Goal: Navigation & Orientation: Find specific page/section

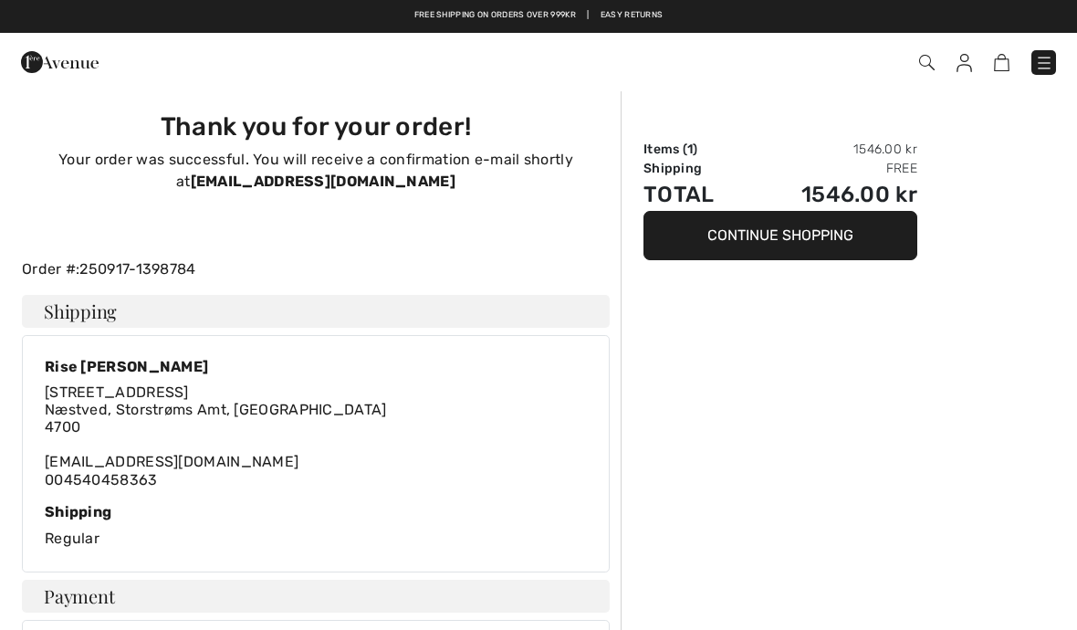
scroll to position [119, 0]
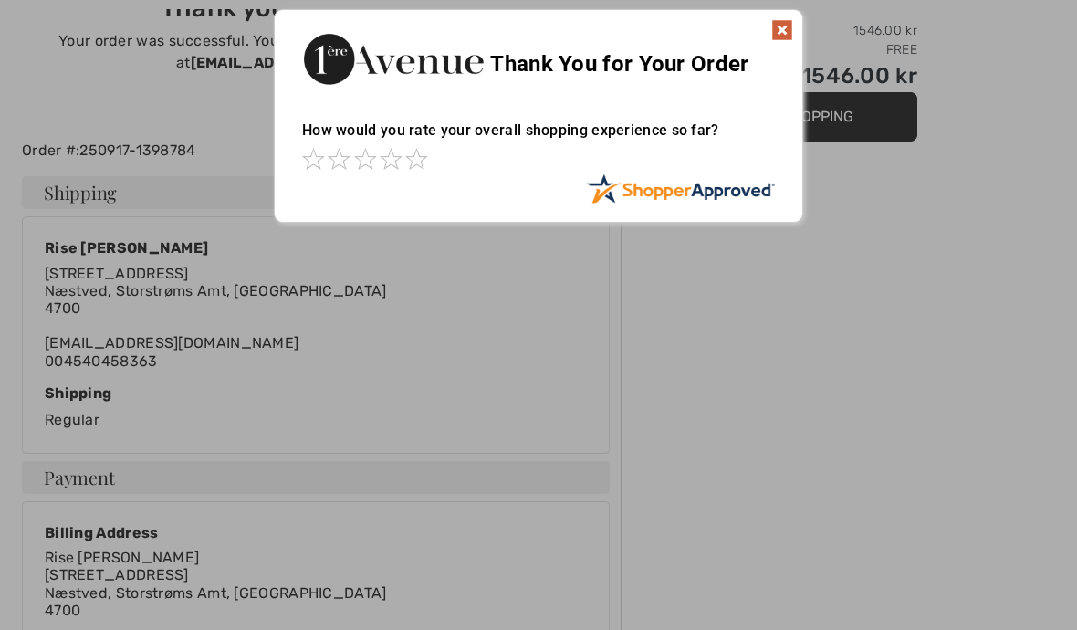
click at [789, 26] on img at bounding box center [782, 30] width 22 height 22
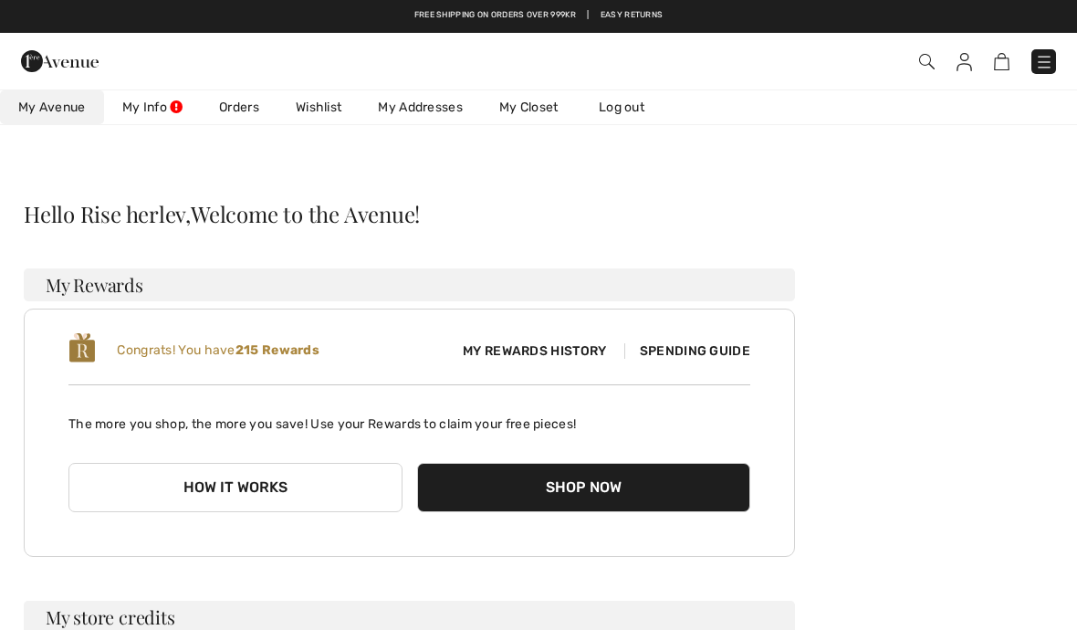
click at [331, 104] on link "Wishlist" at bounding box center [318, 107] width 82 height 34
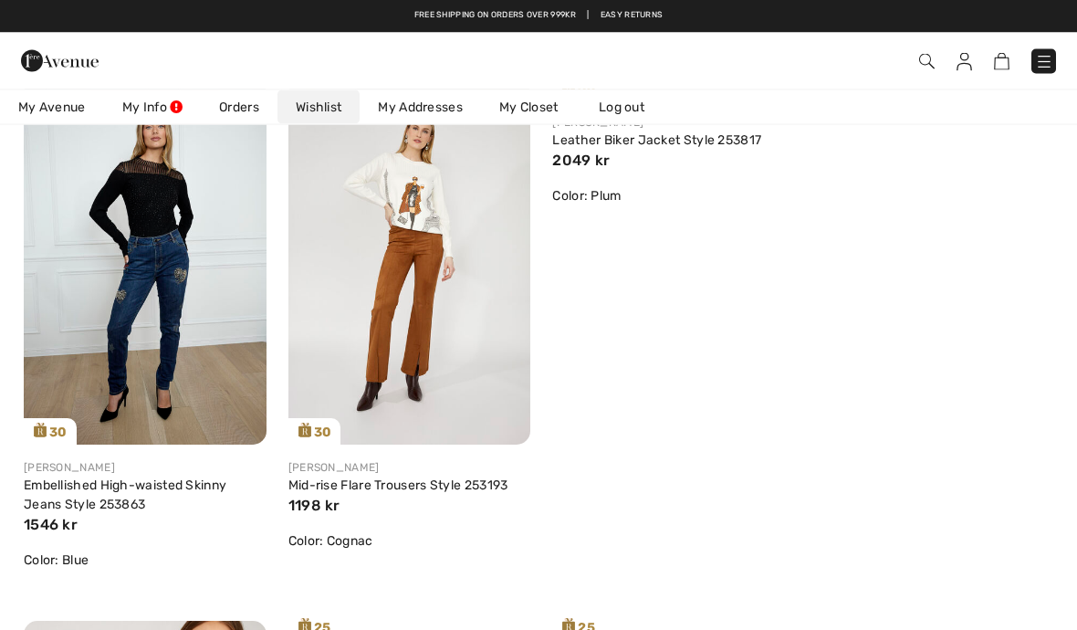
scroll to position [826, 0]
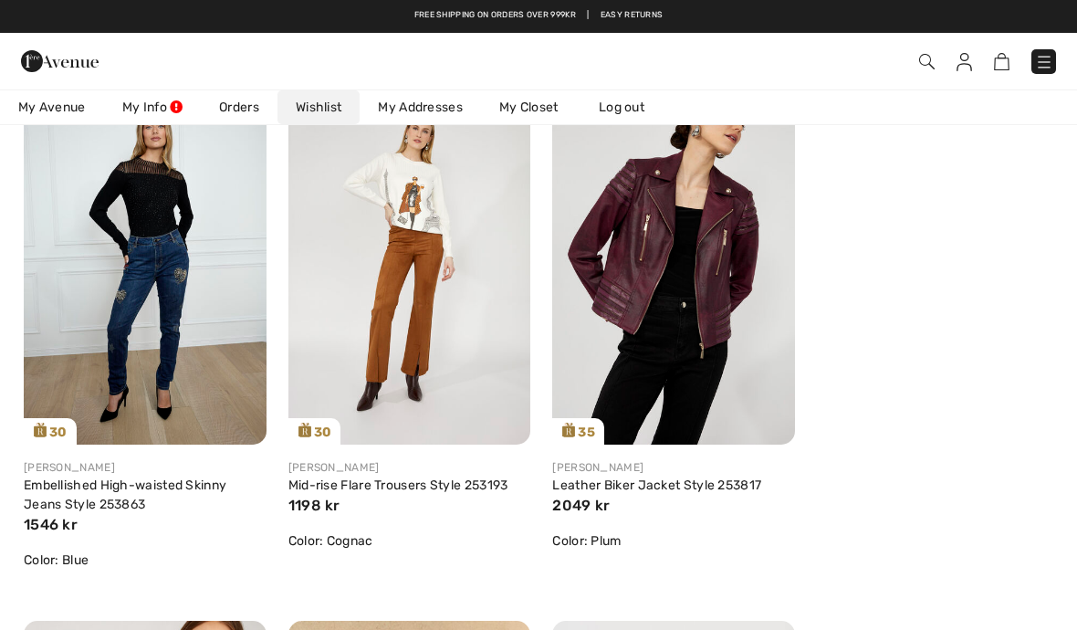
click at [464, 309] on img at bounding box center [409, 261] width 243 height 363
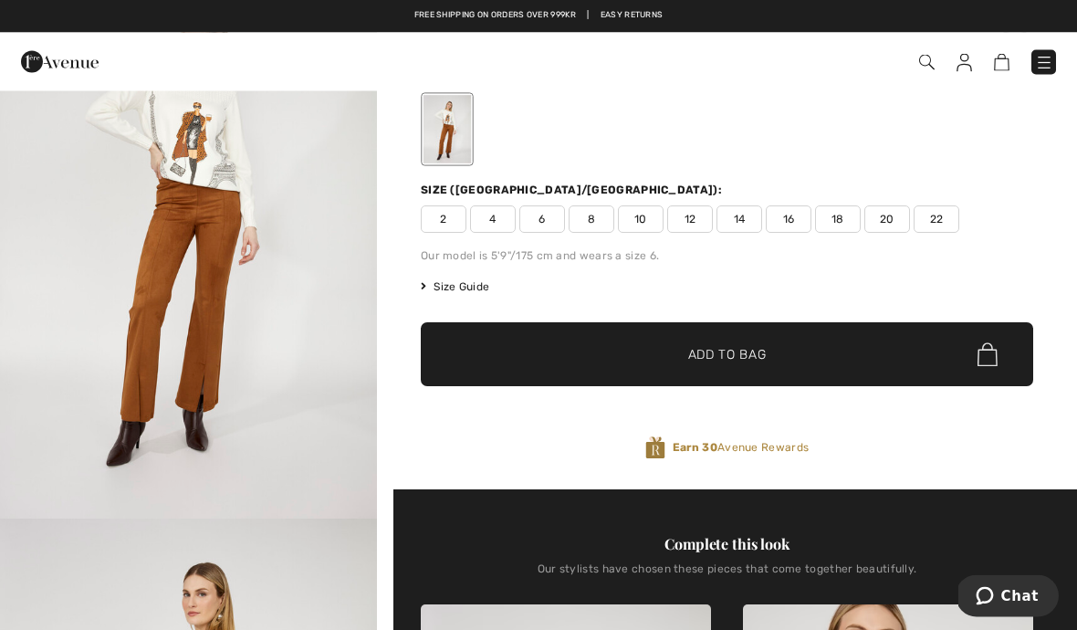
scroll to position [125, 0]
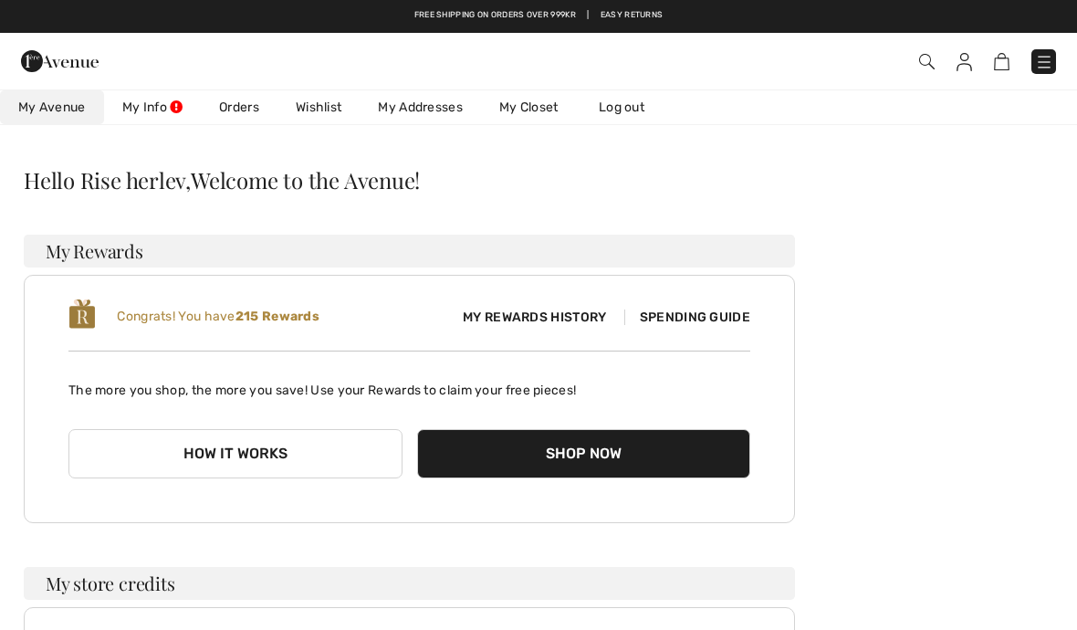
scroll to position [32, 0]
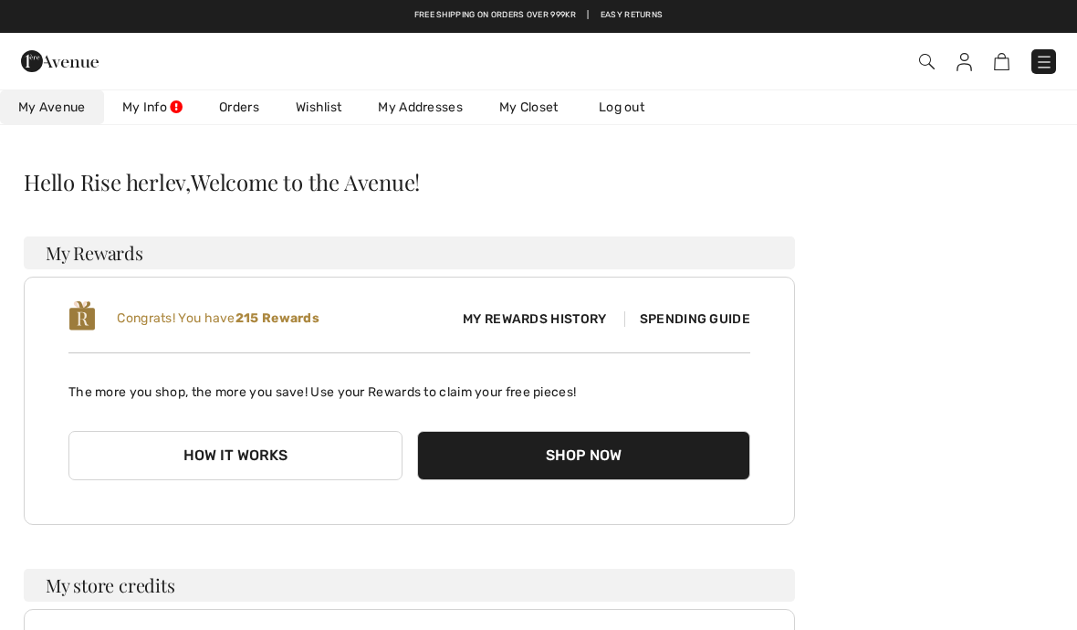
click at [325, 109] on link "Wishlist" at bounding box center [318, 107] width 82 height 34
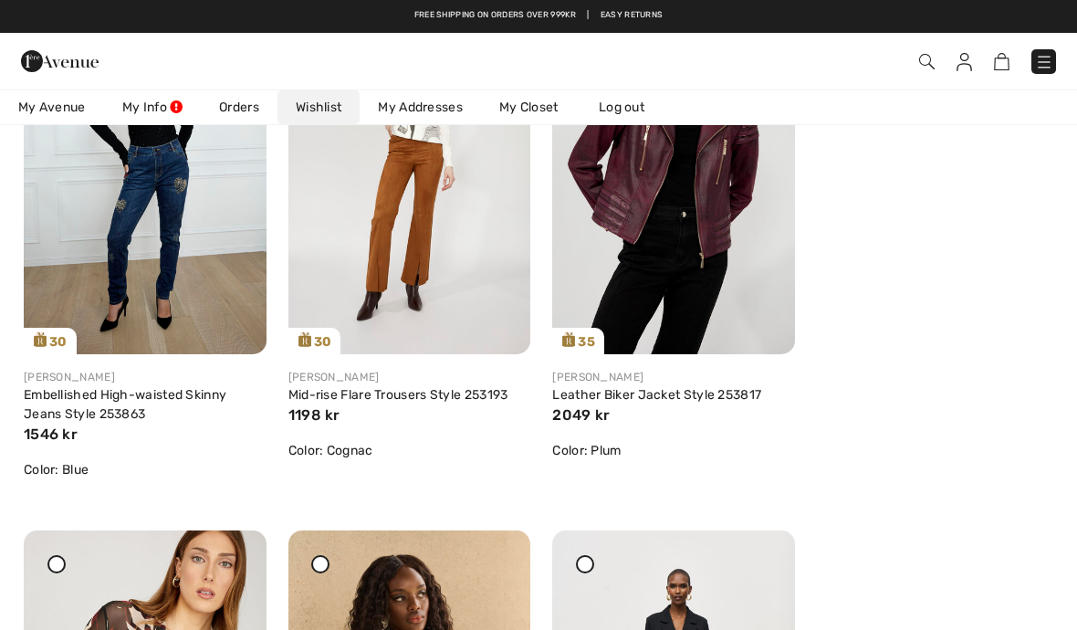
scroll to position [914, 0]
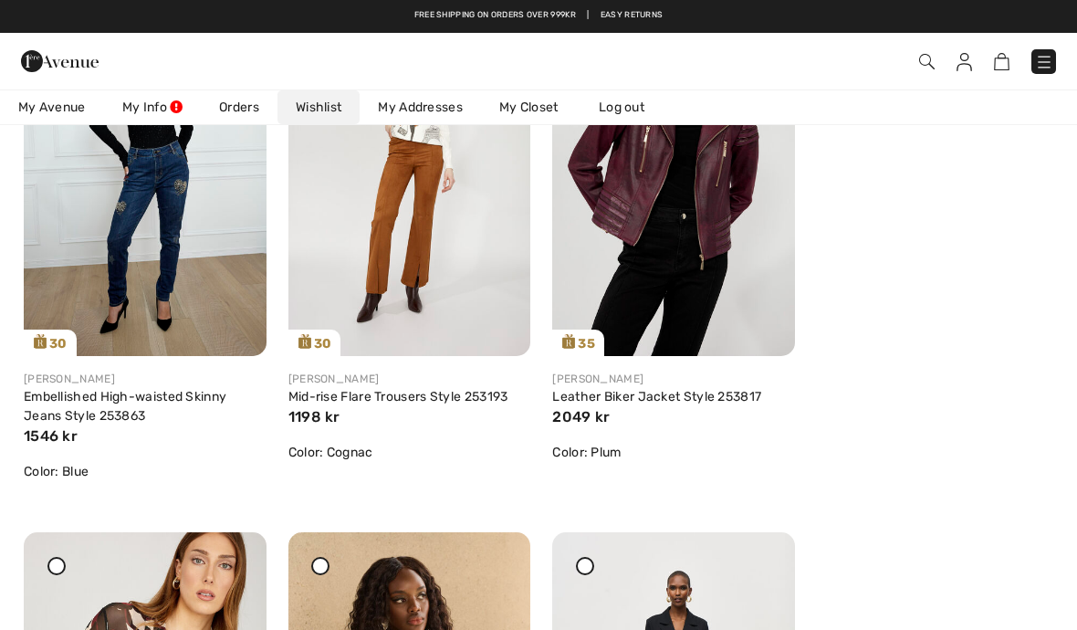
click at [204, 202] on img at bounding box center [145, 173] width 243 height 363
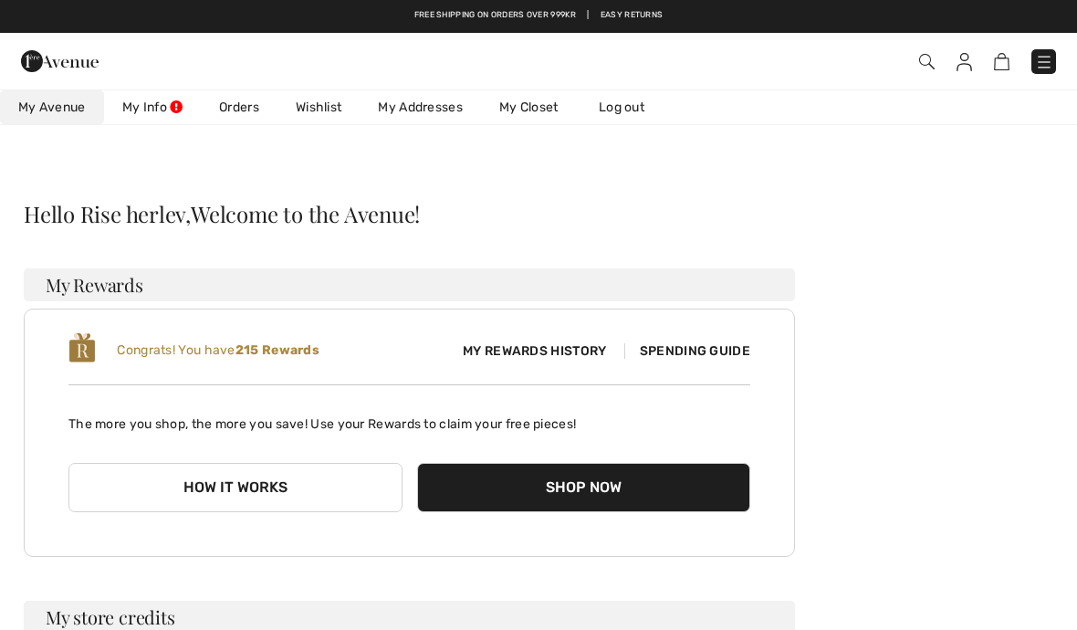
click at [322, 119] on link "Wishlist" at bounding box center [318, 107] width 82 height 34
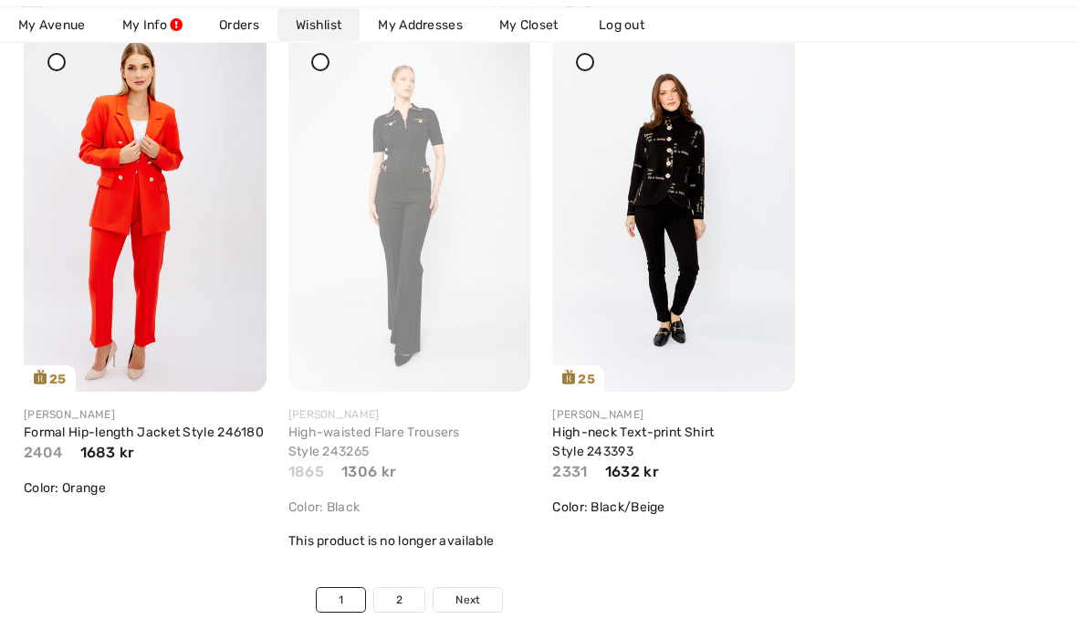
scroll to position [6276, 0]
click at [473, 597] on span "Next" at bounding box center [467, 599] width 25 height 16
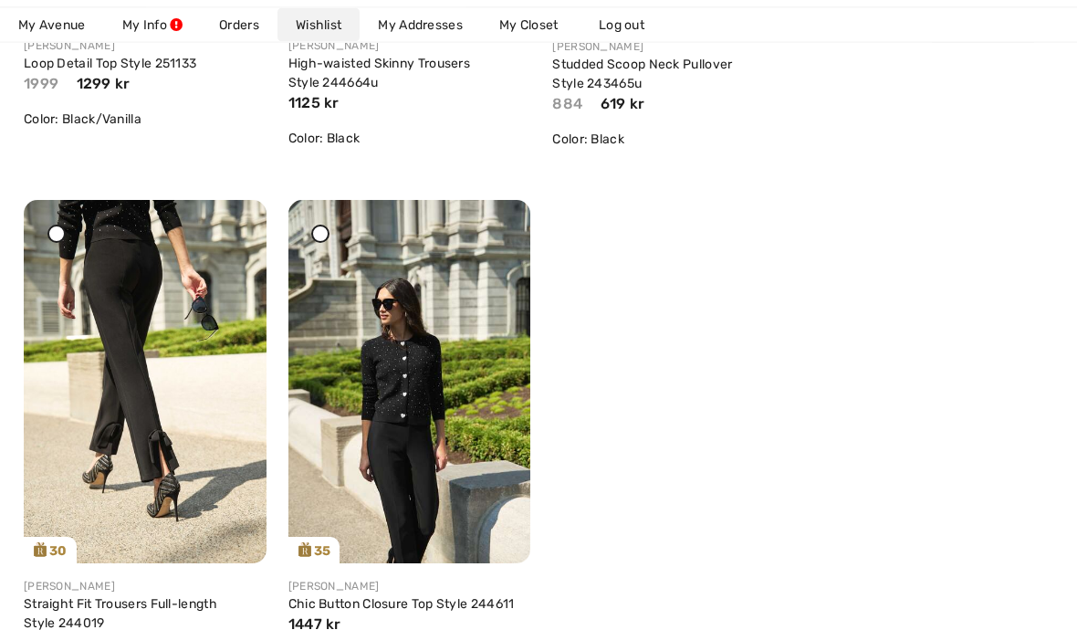
scroll to position [4543, 0]
click at [178, 360] on img at bounding box center [145, 381] width 243 height 363
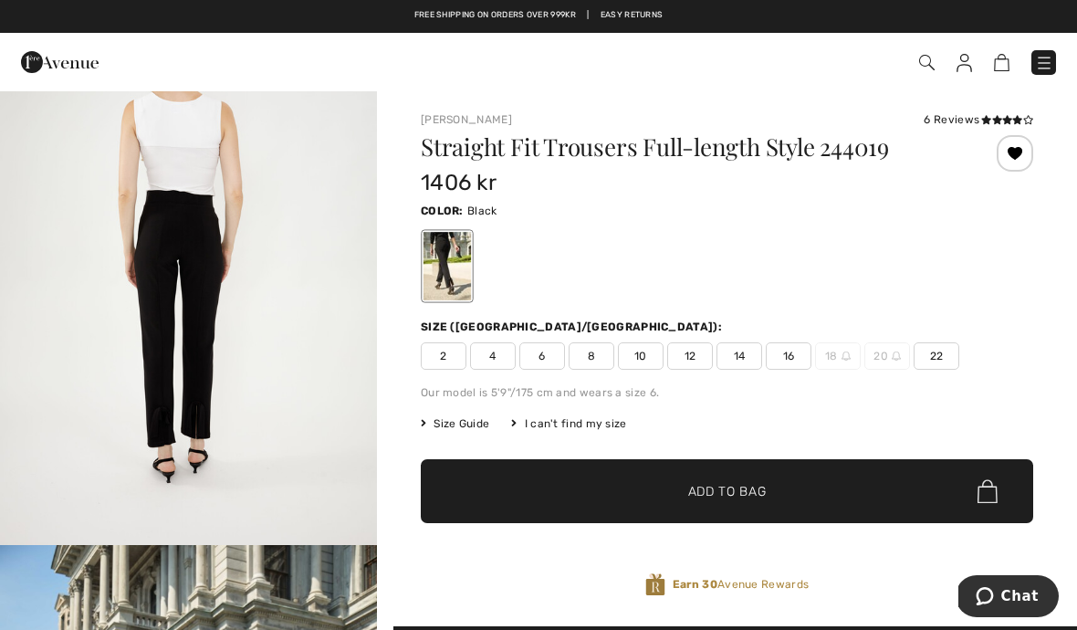
scroll to position [2928, 0]
